Goal: Task Accomplishment & Management: Manage account settings

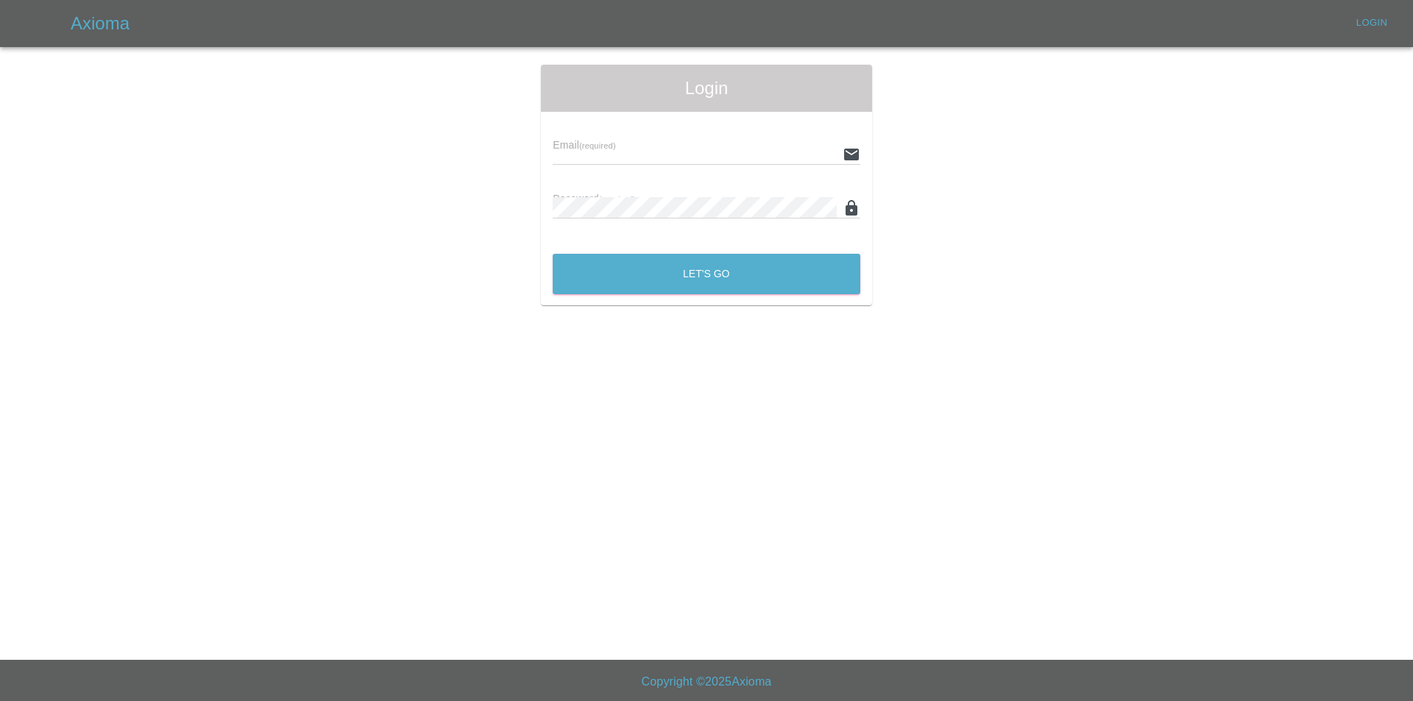
type input "[EMAIL_ADDRESS][DOMAIN_NAME]"
click at [712, 277] on button "Let's Go" at bounding box center [707, 274] width 308 height 40
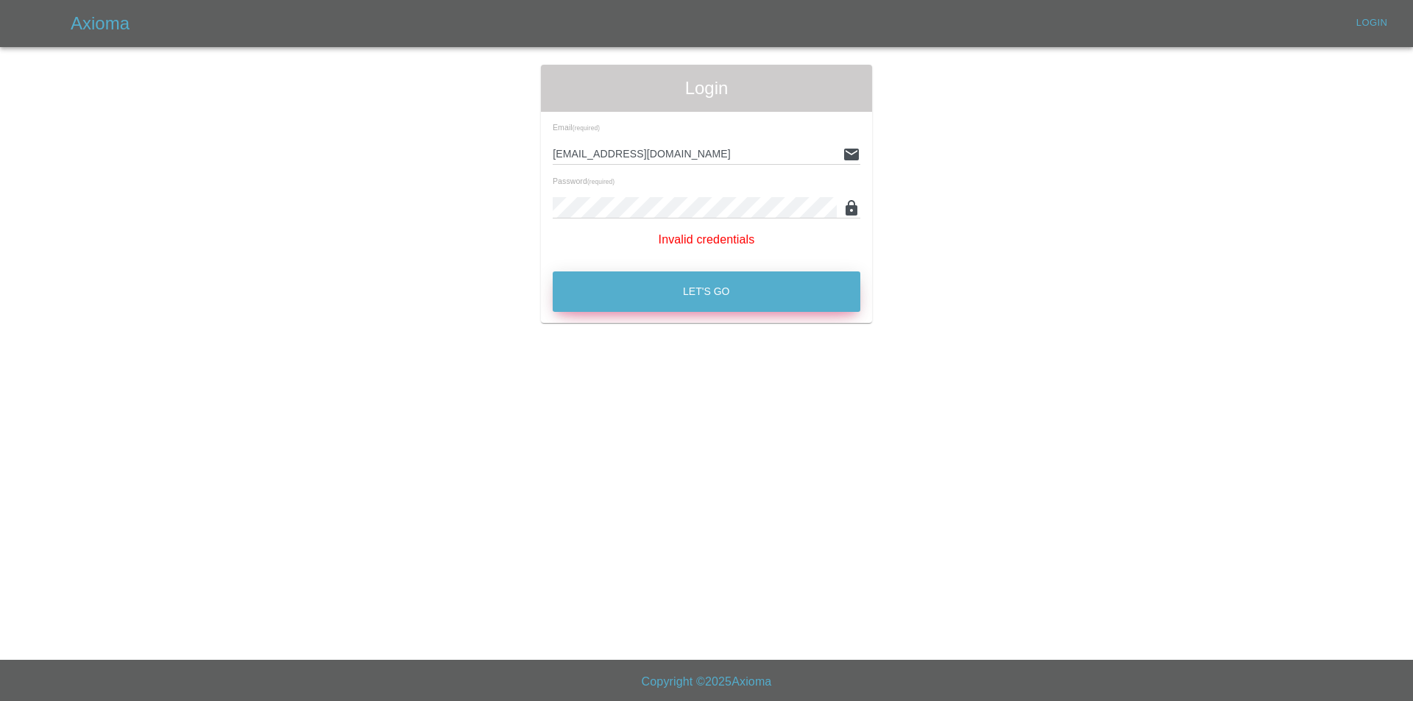
click at [723, 282] on button "Let's Go" at bounding box center [707, 292] width 308 height 40
click at [525, 296] on div "Login Email (required) tuncayhuseynov@gmail.com Password (required) Invalid cre…" at bounding box center [707, 194] width 1412 height 258
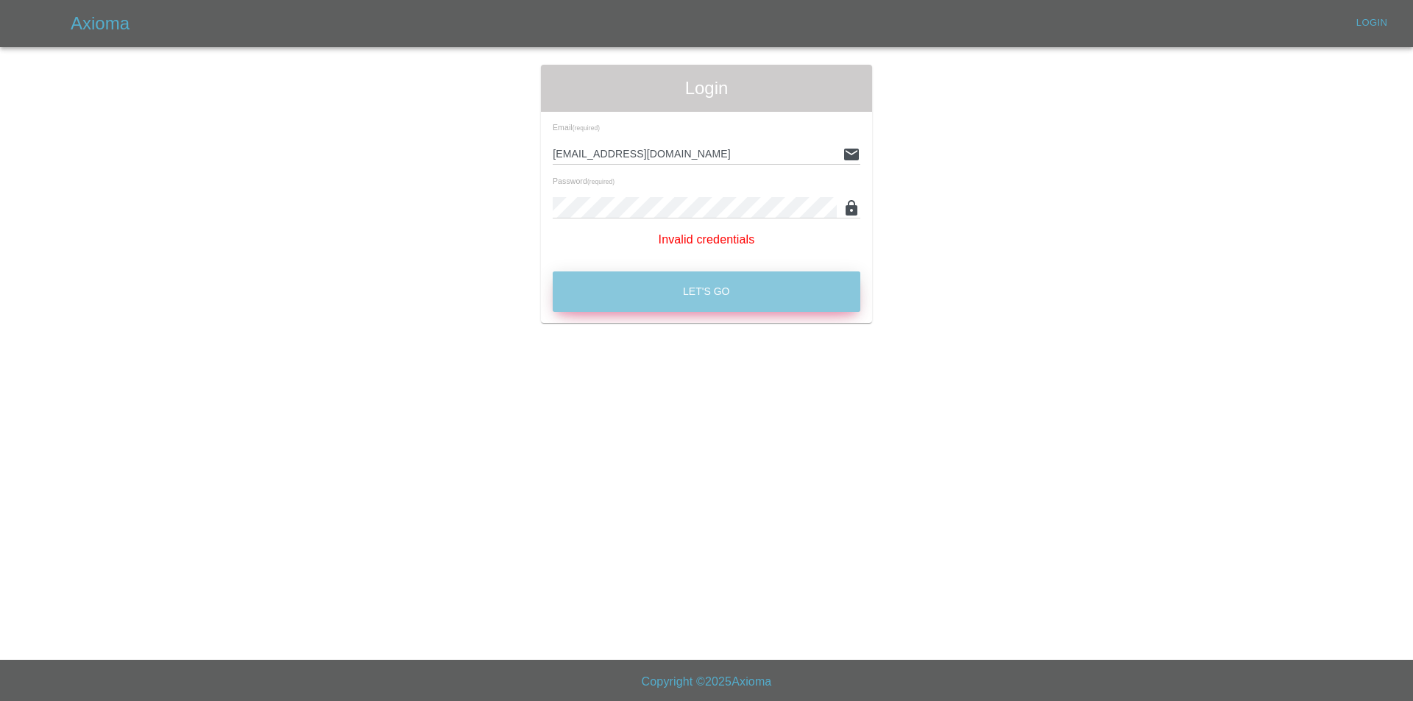
click at [576, 295] on button "Let's Go" at bounding box center [707, 292] width 308 height 40
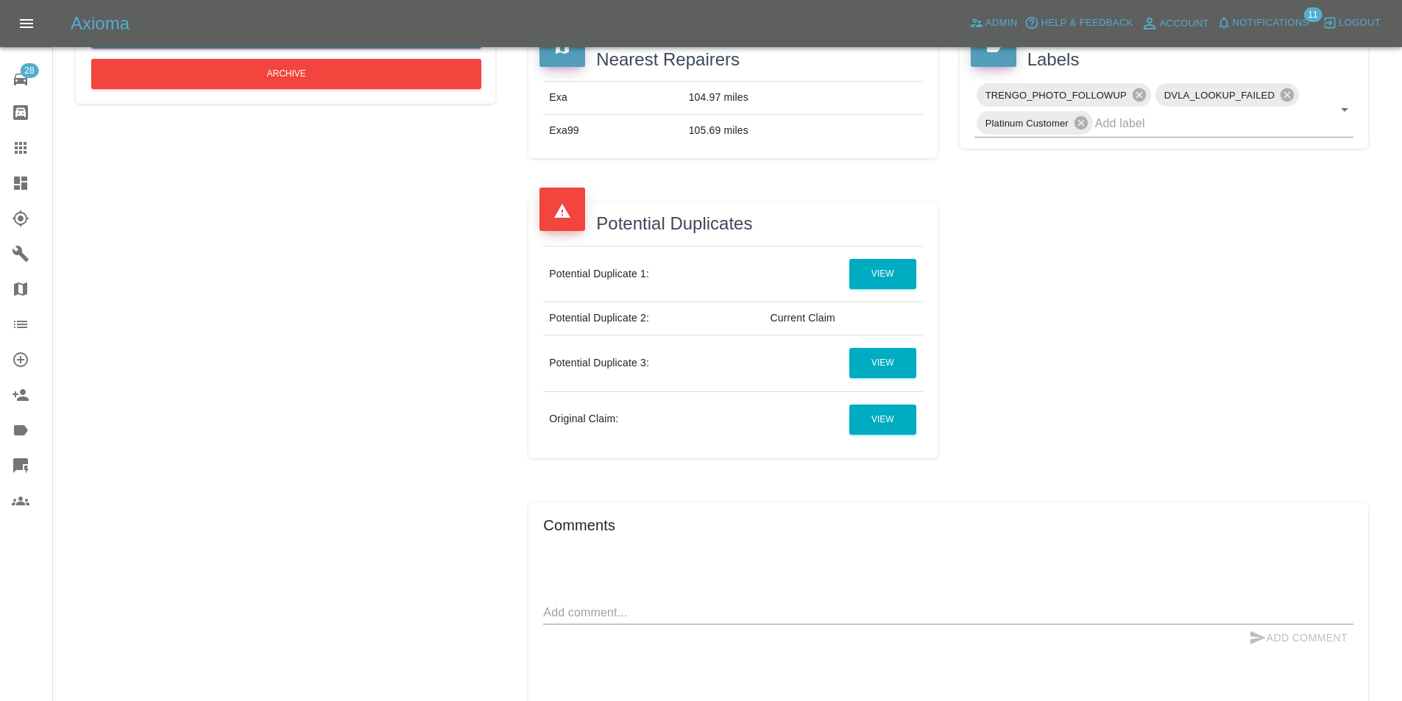
scroll to position [515, 0]
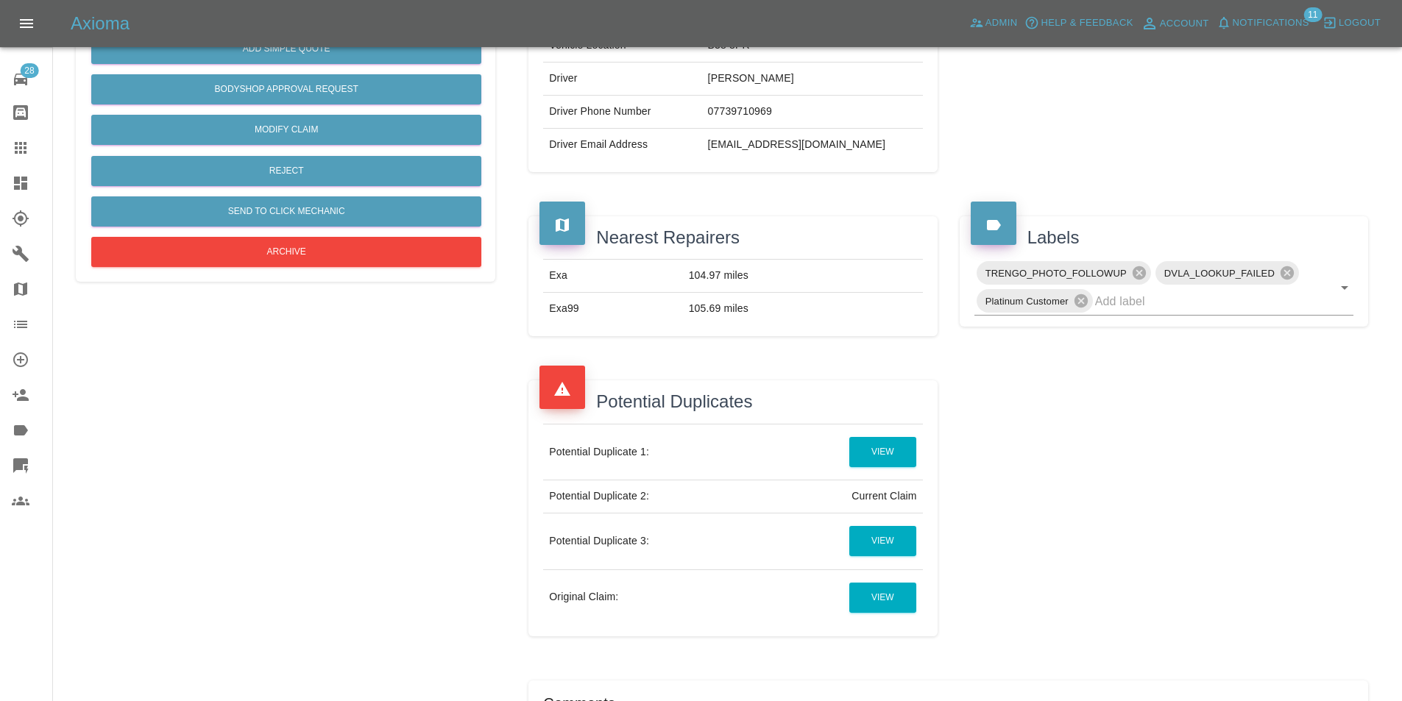
scroll to position [368, 0]
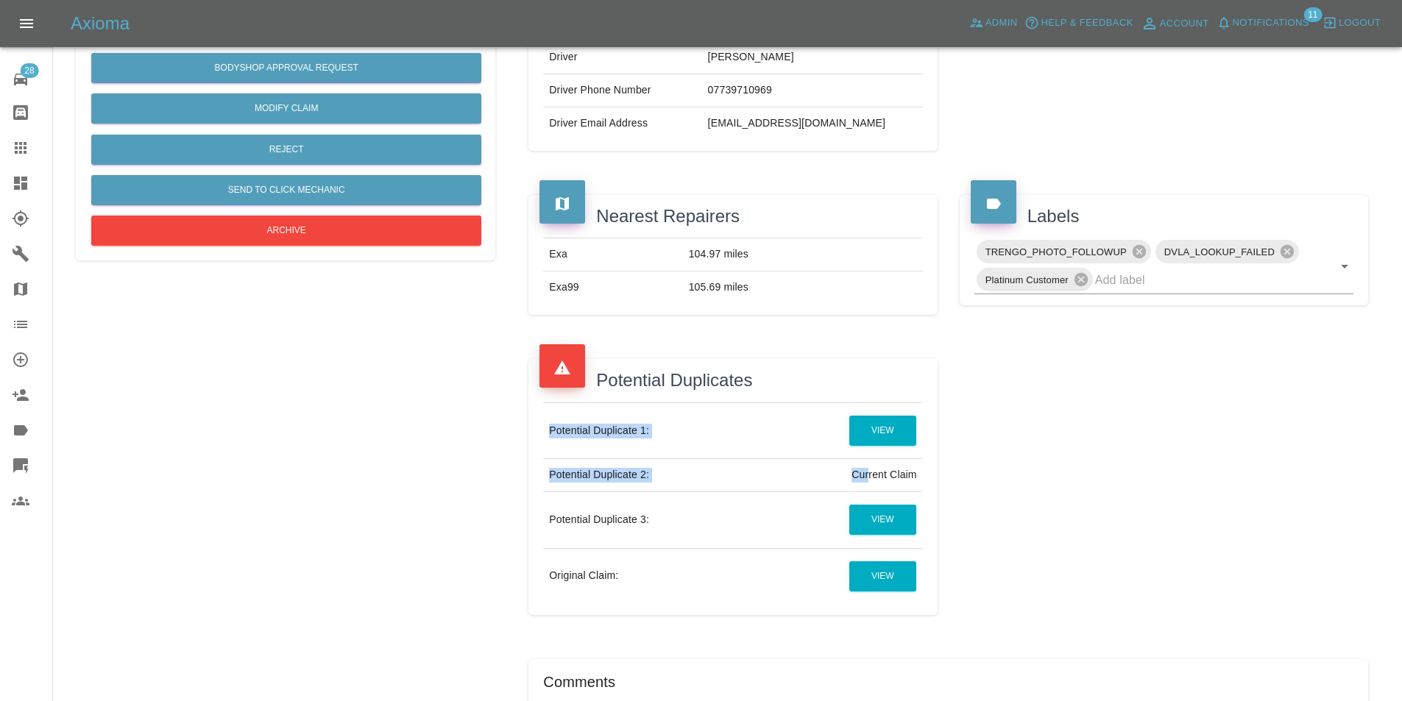
drag, startPoint x: 867, startPoint y: 475, endPoint x: 946, endPoint y: 473, distance: 78.8
click at [945, 473] on div "Potential Duplicates Potential Duplicate 1: View Potential Duplicate 2: Current…" at bounding box center [732, 487] width 431 height 300
click at [751, 479] on td "Potential Duplicate 2:" at bounding box center [653, 475] width 221 height 33
